Goal: Transaction & Acquisition: Purchase product/service

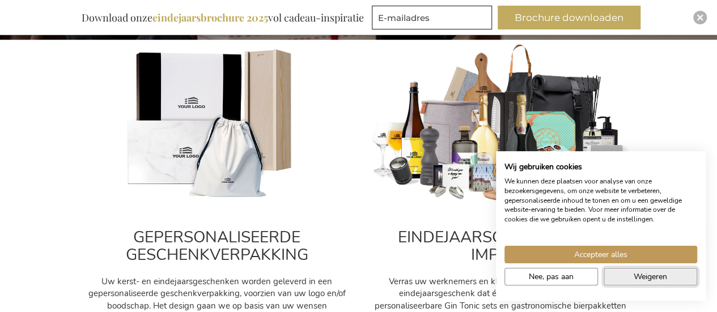
click at [634, 281] on span "Weigeren" at bounding box center [650, 277] width 33 height 12
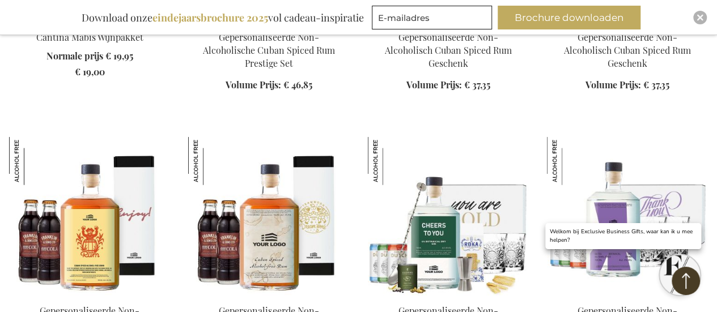
scroll to position [1361, 0]
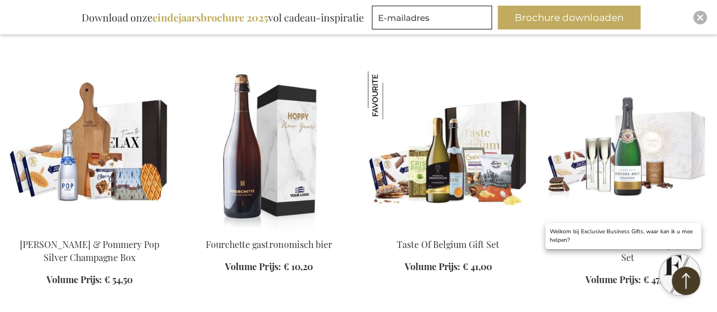
scroll to position [2098, 0]
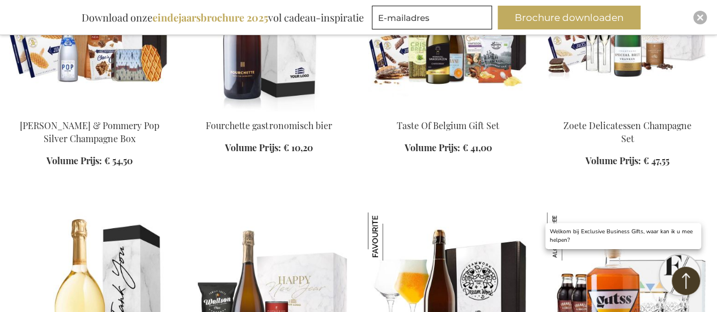
scroll to position [2211, 0]
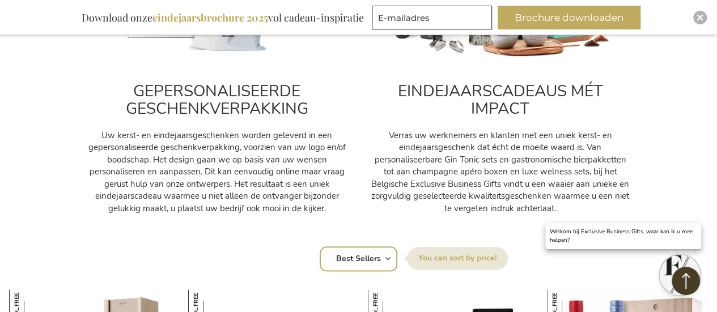
scroll to position [680, 0]
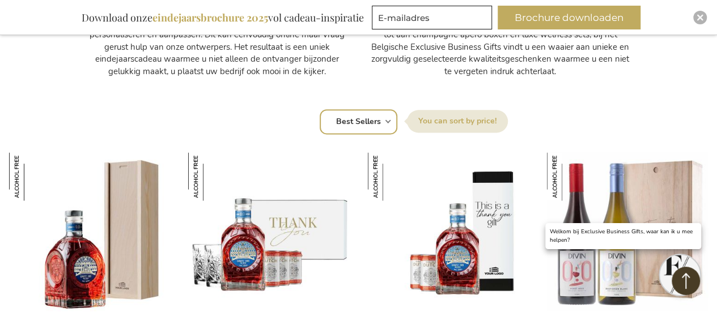
click at [379, 122] on select "Positie Best Sellers Meest bekeken Nieuw Biggest Saving Price: low to high Pric…" at bounding box center [359, 121] width 78 height 25
select select "price_asc"
click at [320, 109] on select "Positie Best Sellers Meest bekeken Nieuw Biggest Saving Price: low to high Pric…" at bounding box center [359, 121] width 78 height 25
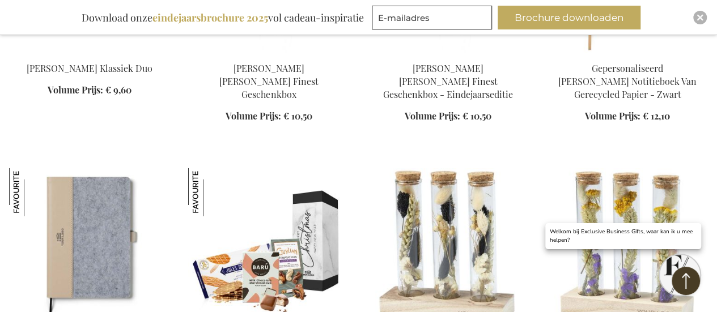
scroll to position [1531, 0]
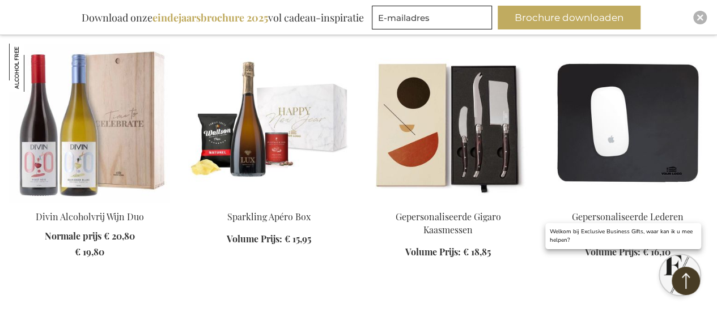
scroll to position [2155, 0]
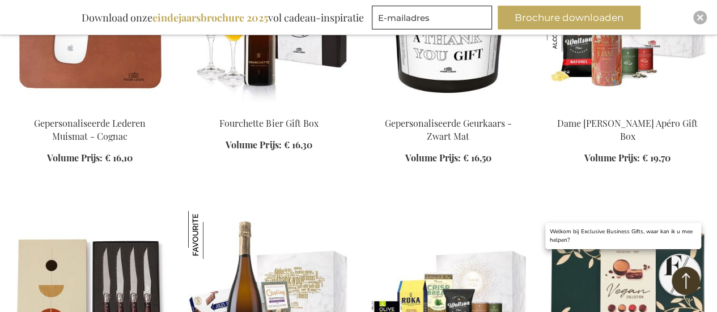
scroll to position [2438, 0]
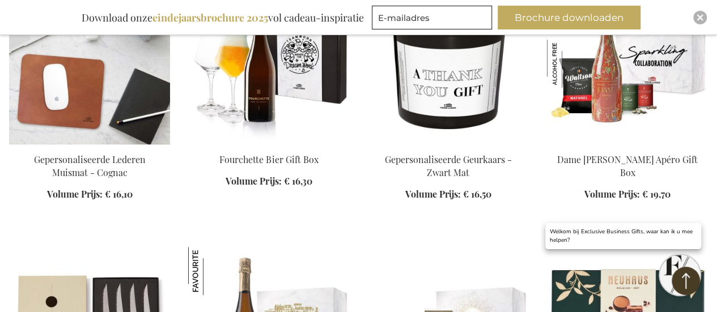
click at [74, 98] on img at bounding box center [89, 65] width 161 height 159
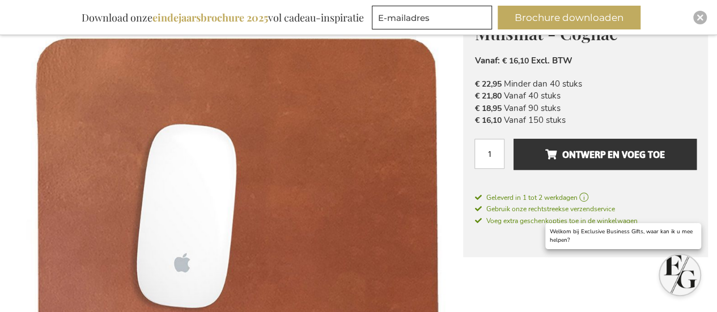
scroll to position [149, 0]
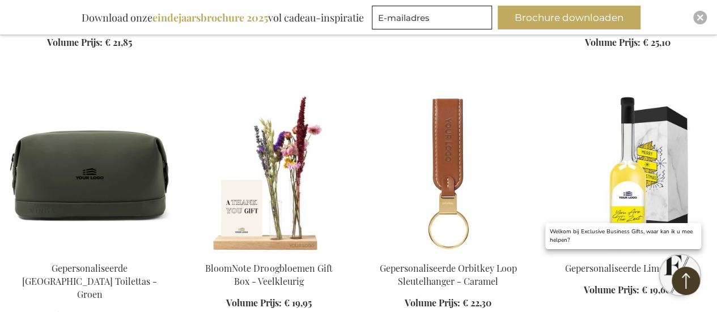
scroll to position [1399, 0]
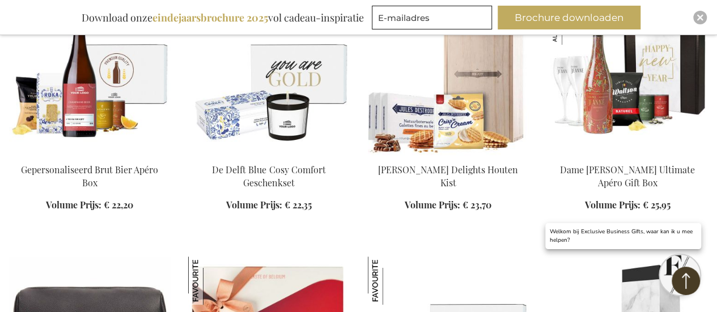
scroll to position [2420, 0]
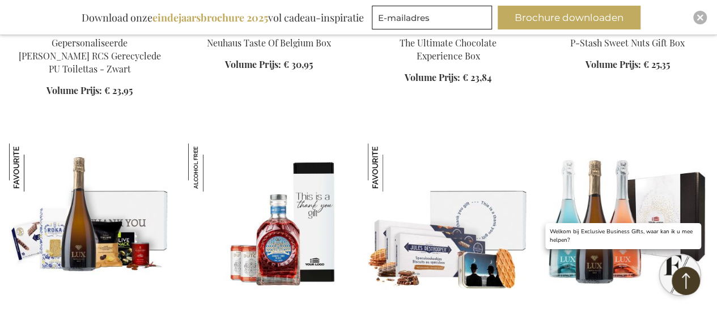
scroll to position [2704, 0]
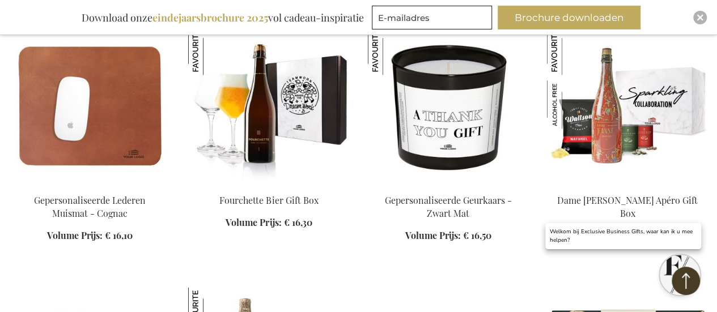
scroll to position [832, 0]
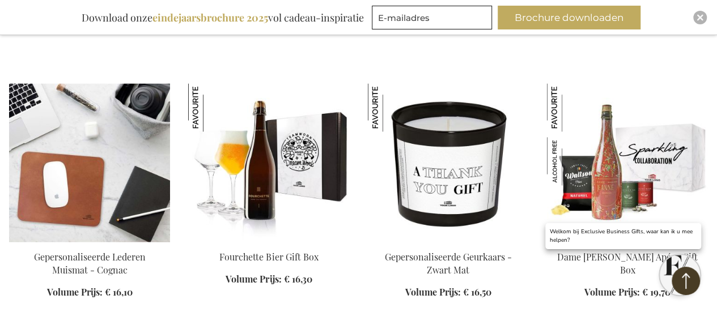
click at [95, 156] on img at bounding box center [89, 162] width 161 height 159
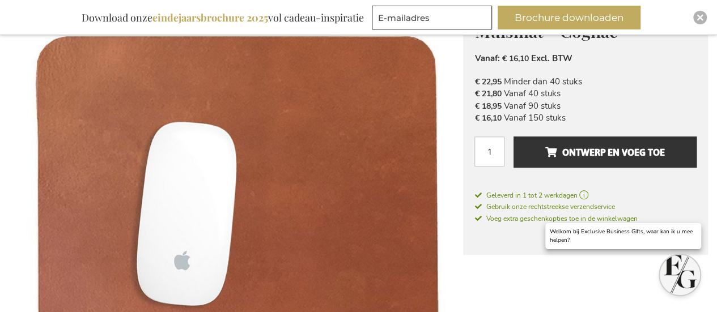
scroll to position [227, 0]
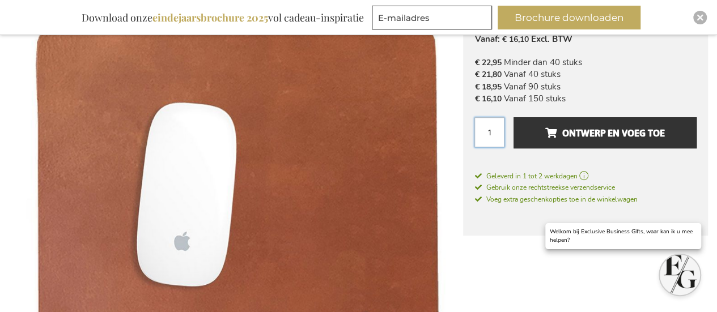
click at [494, 134] on input "1" at bounding box center [490, 132] width 30 height 30
type input "10"
click at [634, 164] on div "Gepersonaliseerde Lederen Muismat - Cognac Under the idea that luxury does not …" at bounding box center [585, 98] width 245 height 276
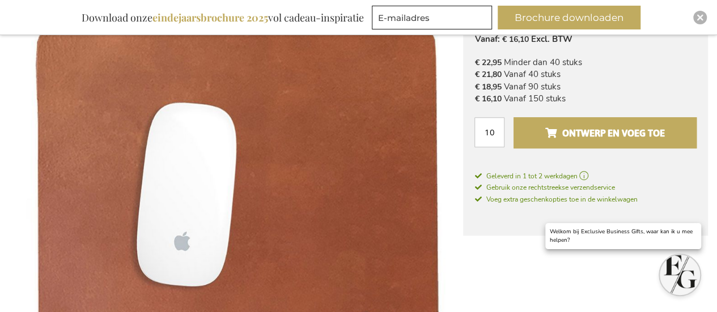
click at [615, 139] on span "Ontwerp en voeg toe" at bounding box center [605, 133] width 120 height 18
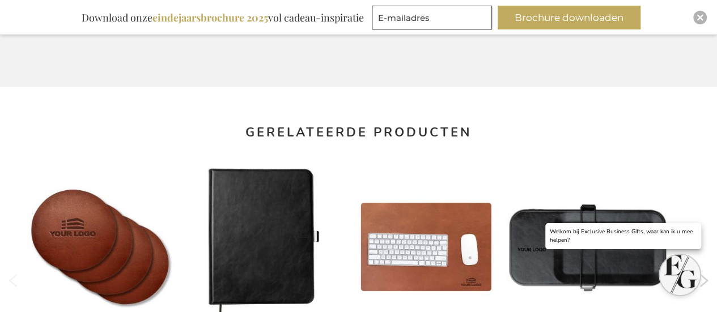
scroll to position [627, 0]
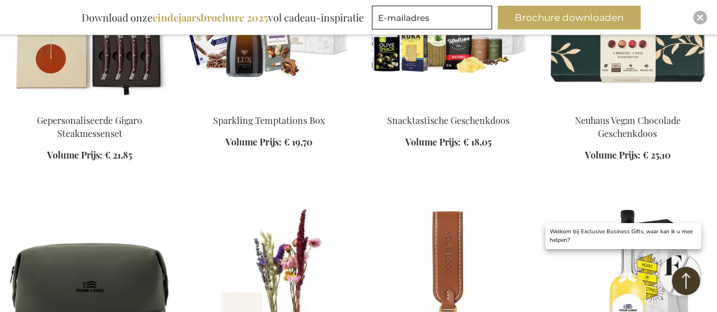
scroll to position [1399, 0]
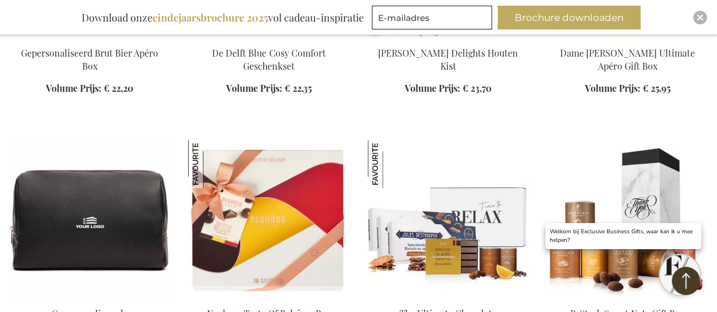
scroll to position [2477, 0]
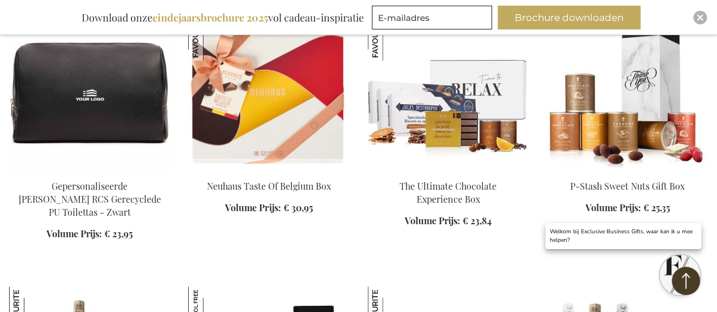
scroll to position [2477, 0]
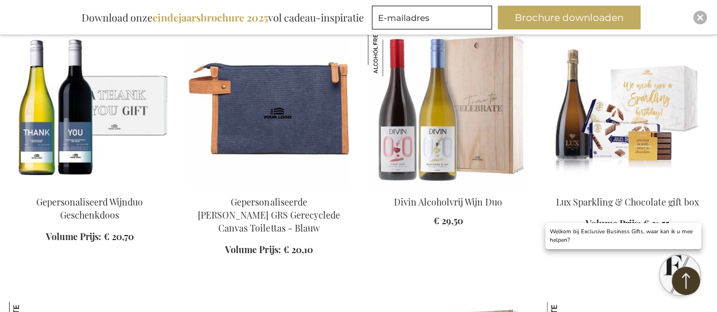
scroll to position [1626, 0]
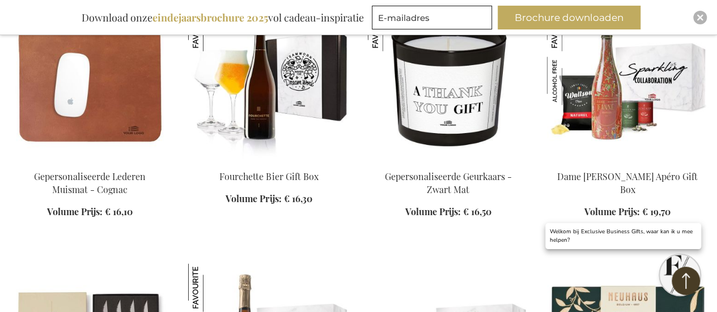
scroll to position [889, 0]
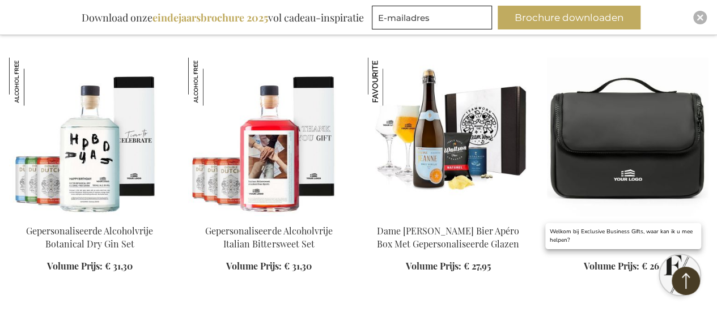
scroll to position [3271, 0]
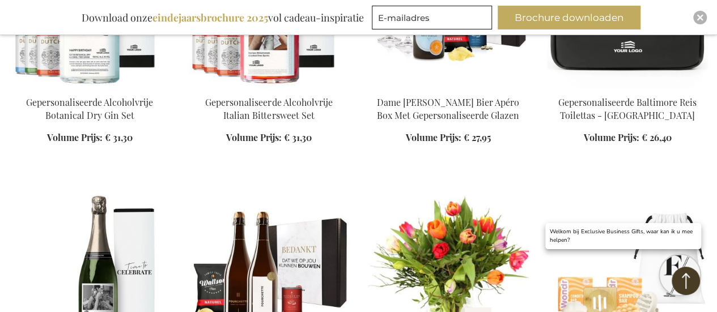
scroll to position [3441, 0]
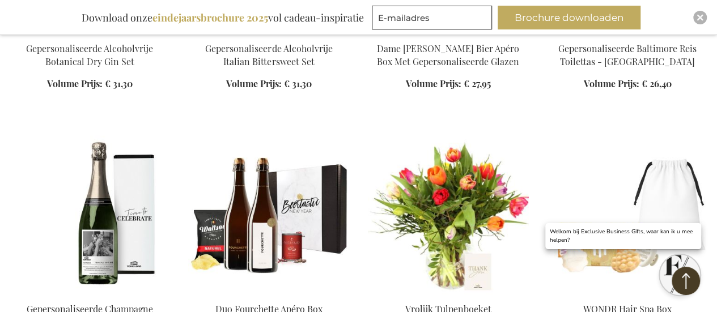
click at [294, 185] on img at bounding box center [268, 215] width 161 height 159
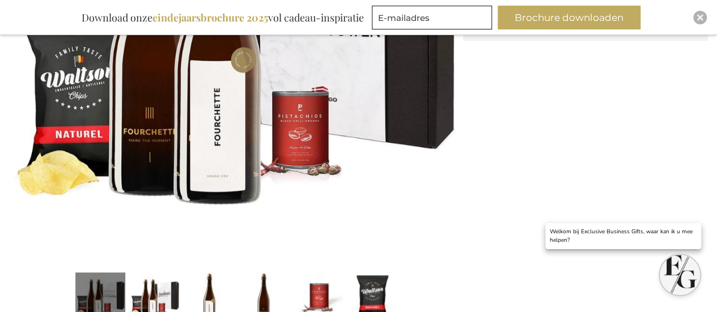
scroll to position [319, 0]
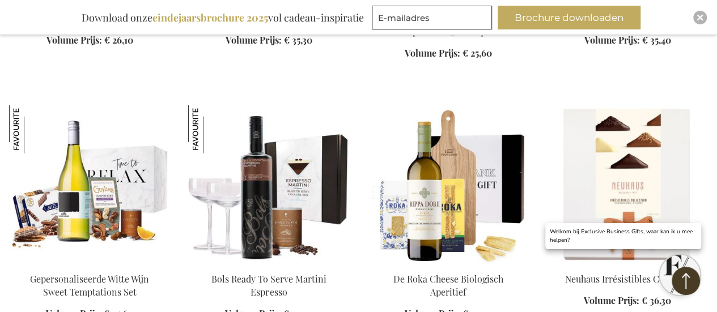
scroll to position [1660, 0]
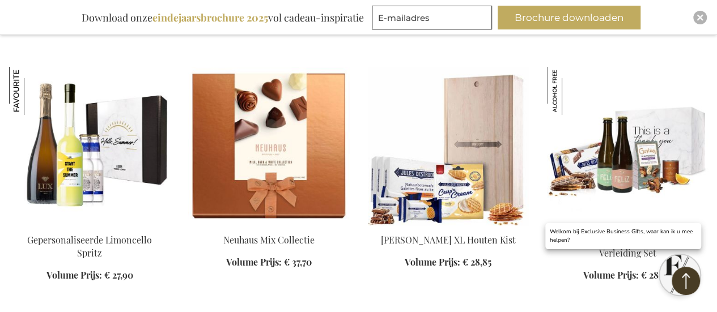
scroll to position [2171, 0]
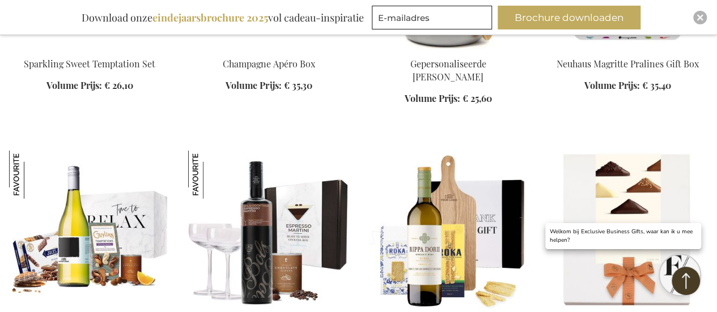
scroll to position [1588, 0]
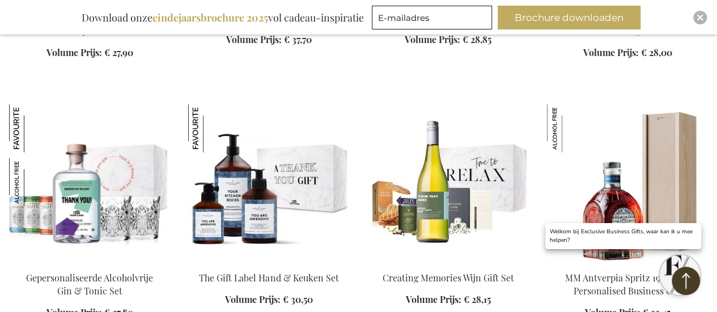
scroll to position [2382, 0]
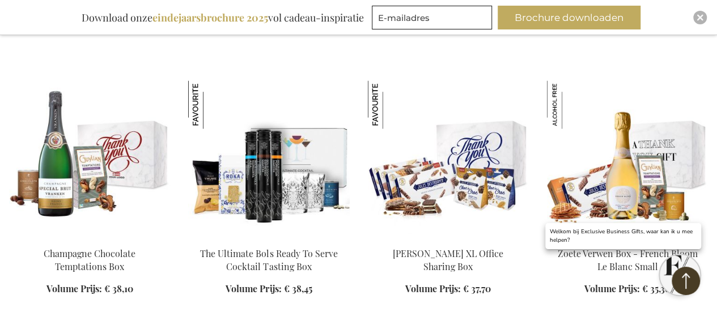
scroll to position [2949, 0]
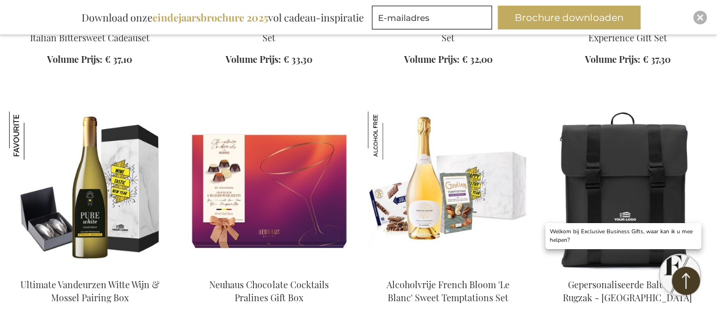
scroll to position [3969, 0]
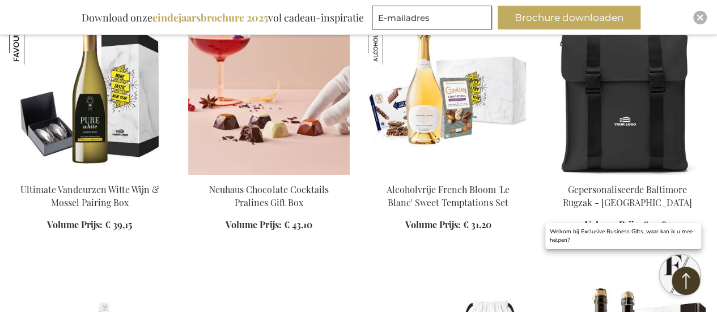
scroll to position [4026, 0]
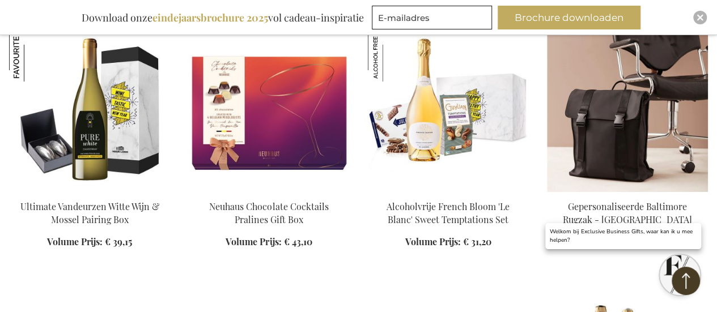
click at [623, 140] on img at bounding box center [627, 112] width 161 height 159
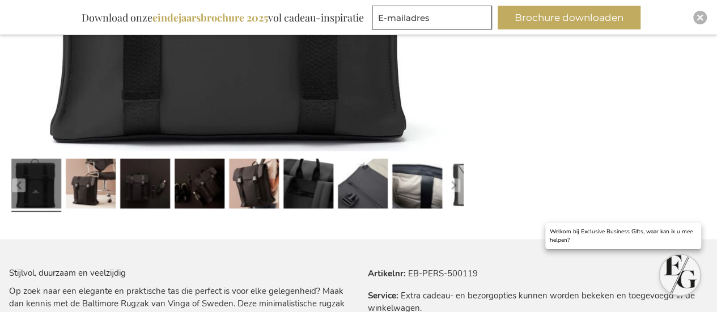
scroll to position [489, 0]
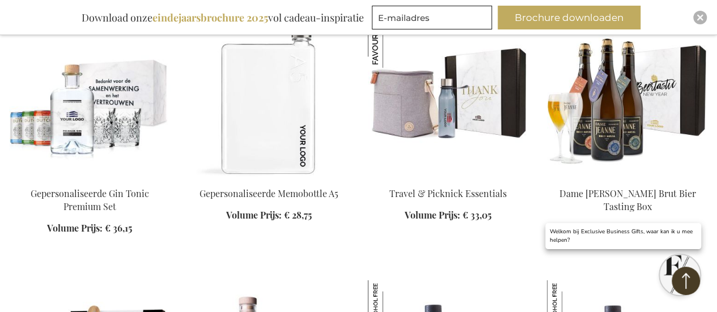
scroll to position [1399, 0]
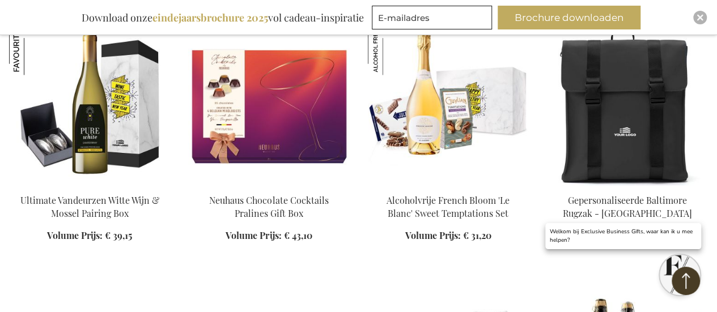
scroll to position [832, 0]
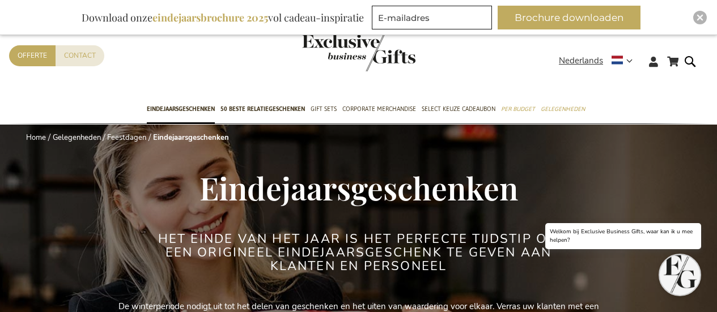
select select "price_asc"
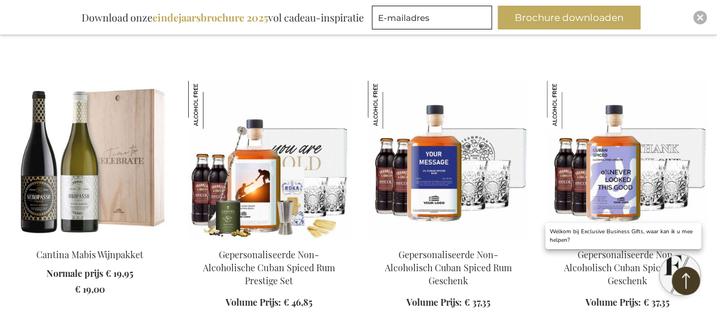
scroll to position [1021, 0]
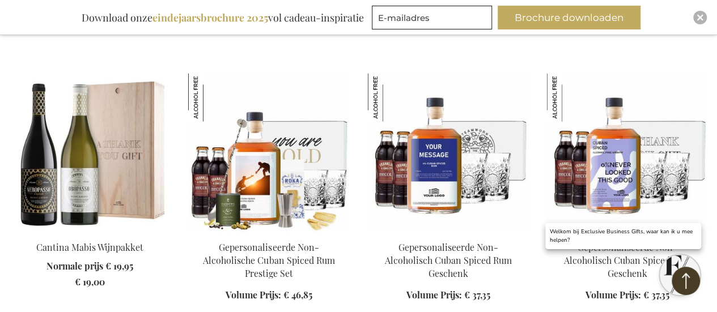
click at [141, 120] on img at bounding box center [89, 152] width 161 height 159
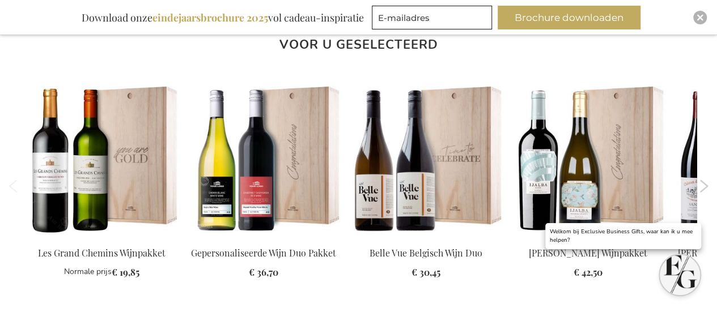
scroll to position [1339, 0]
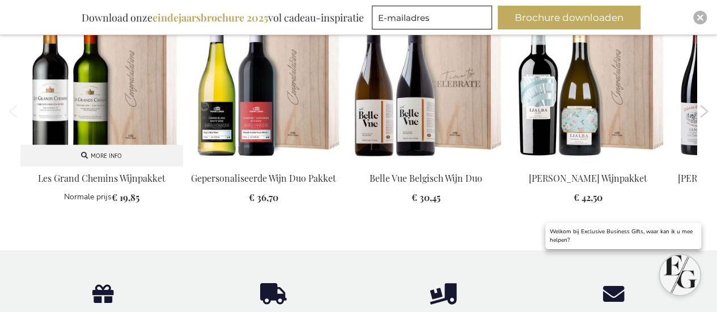
click at [89, 105] on img at bounding box center [101, 85] width 162 height 162
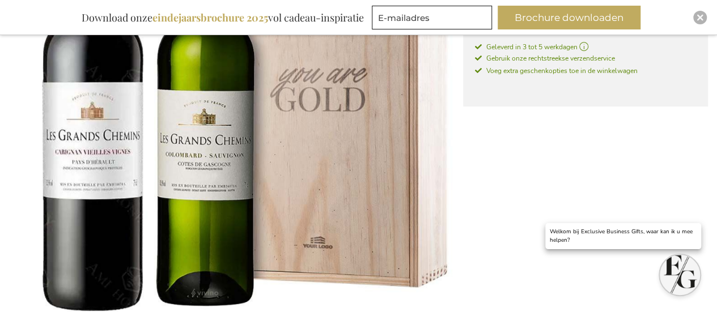
scroll to position [319, 0]
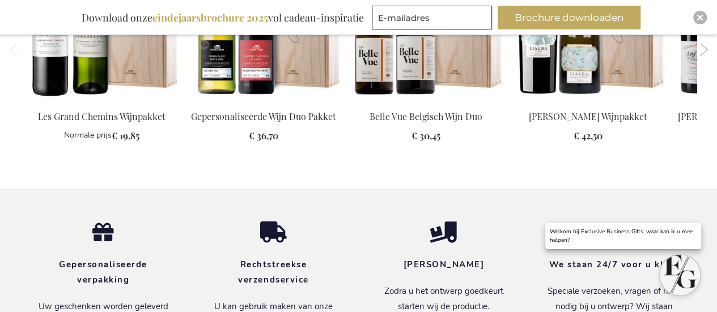
scroll to position [1375, 0]
